Goal: Information Seeking & Learning: Learn about a topic

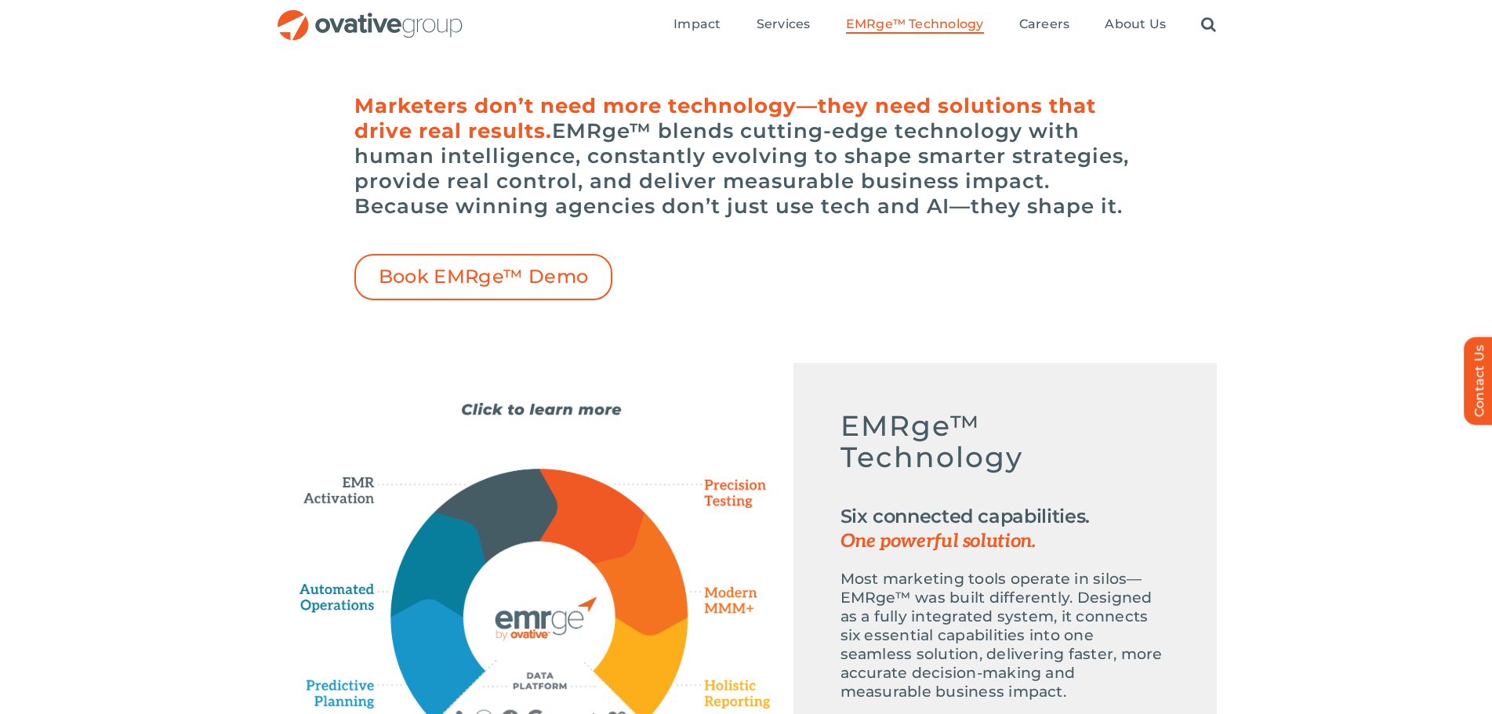
scroll to position [399, 0]
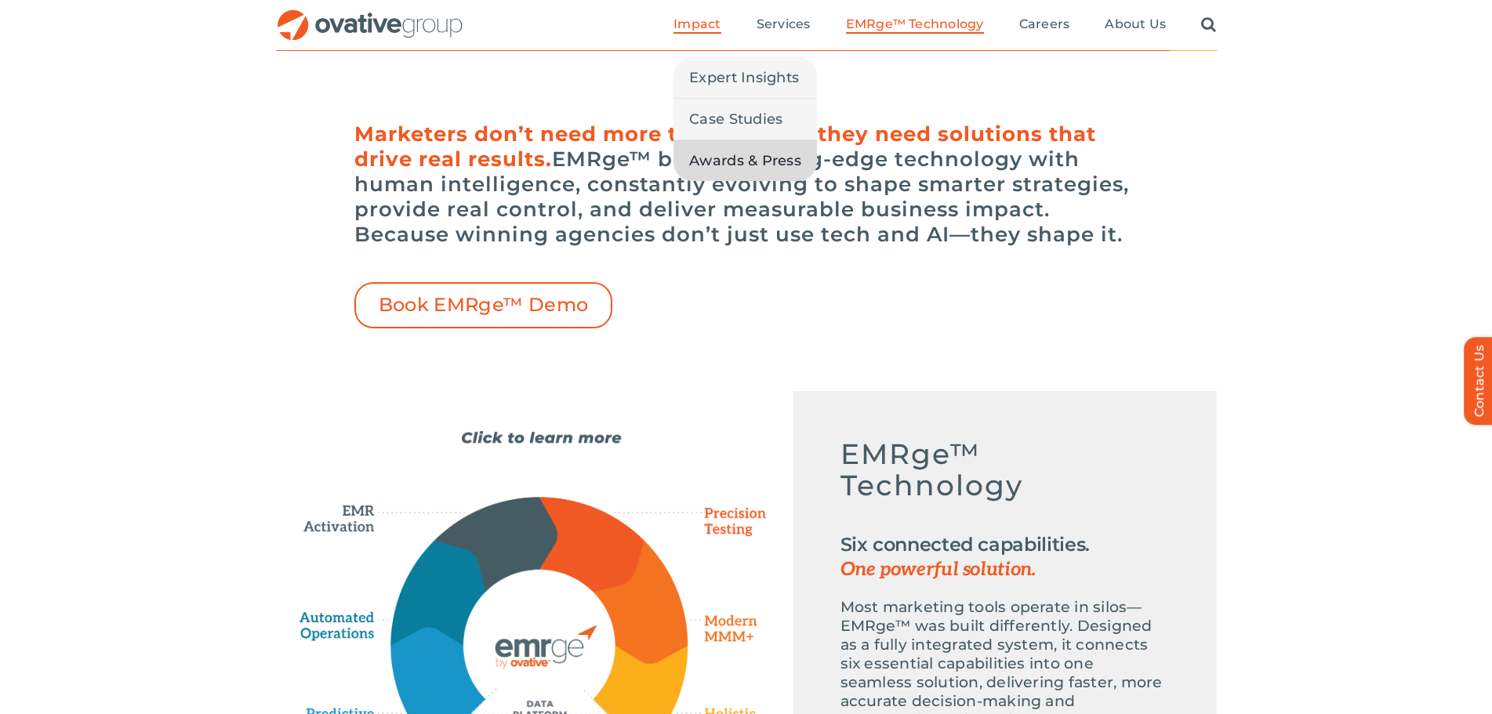
click at [739, 161] on span "Awards & Press" at bounding box center [745, 161] width 112 height 22
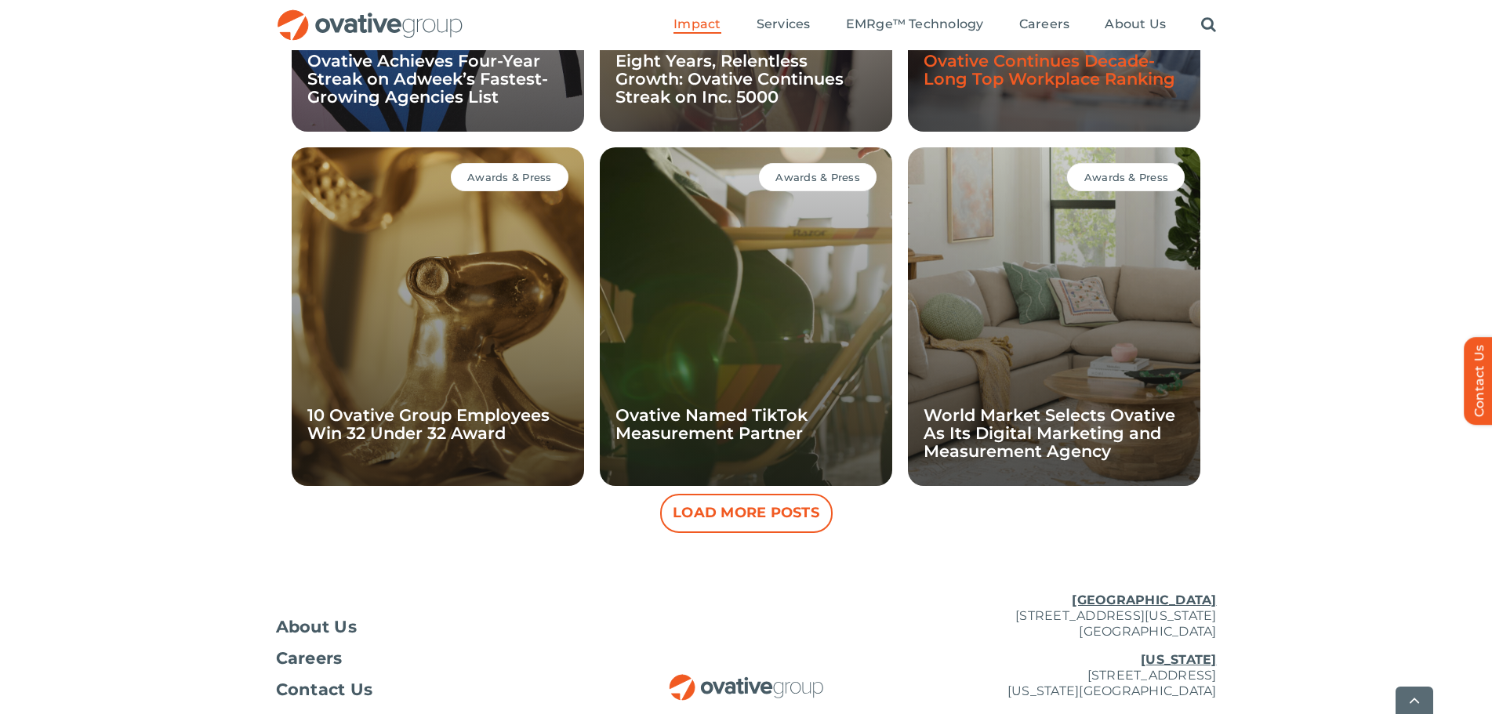
scroll to position [1394, 0]
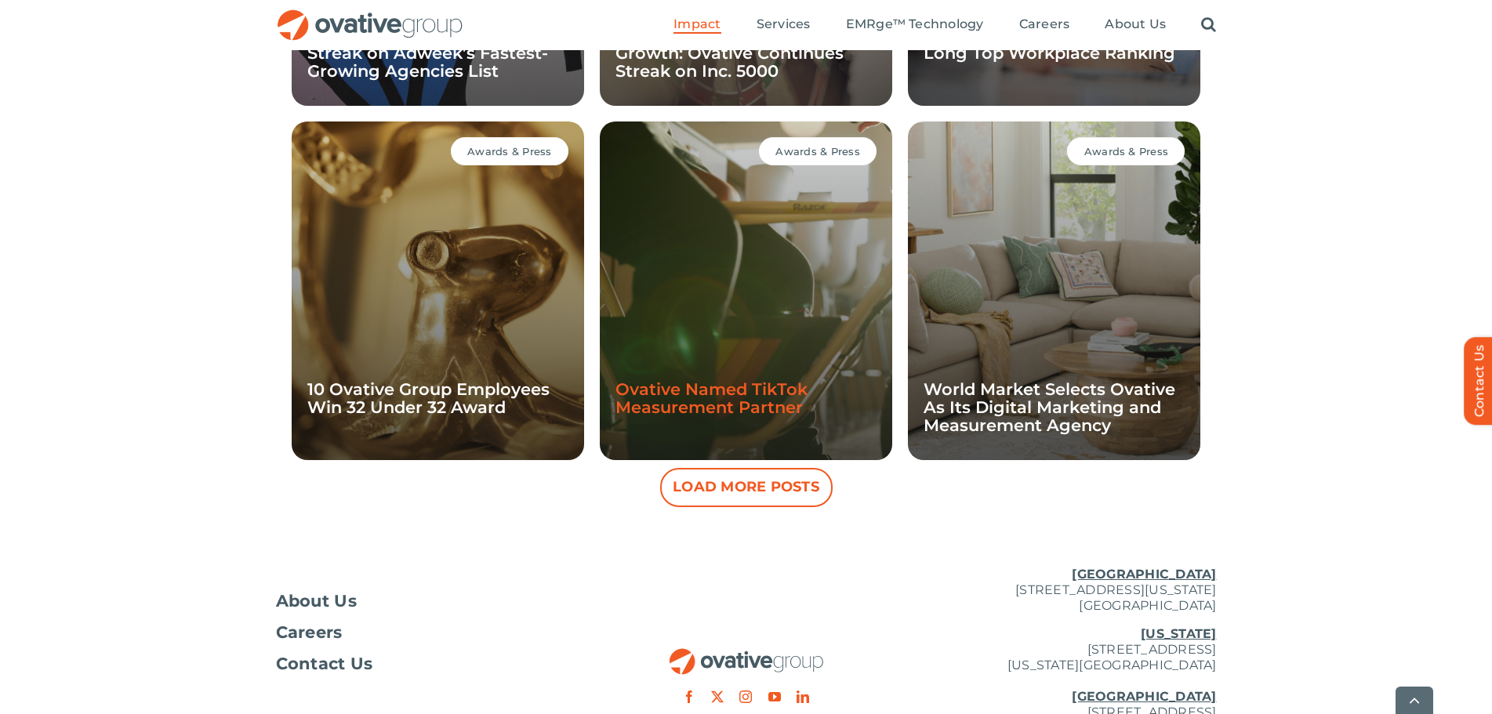
click at [727, 398] on link "Ovative Named TikTok Measurement Partner" at bounding box center [712, 399] width 192 height 38
